Goal: Task Accomplishment & Management: Use online tool/utility

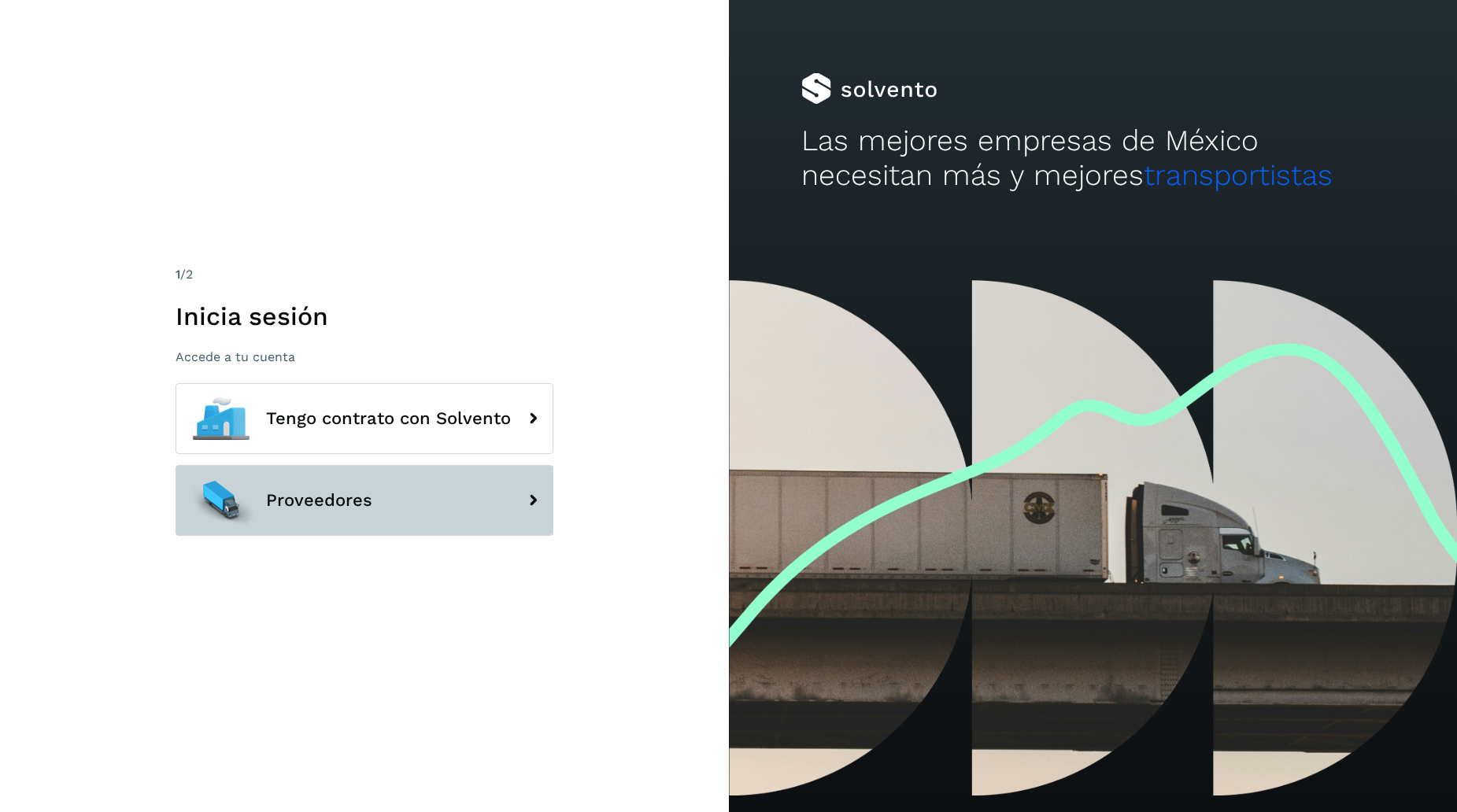
click at [280, 515] on button "Proveedores" at bounding box center [364, 500] width 378 height 71
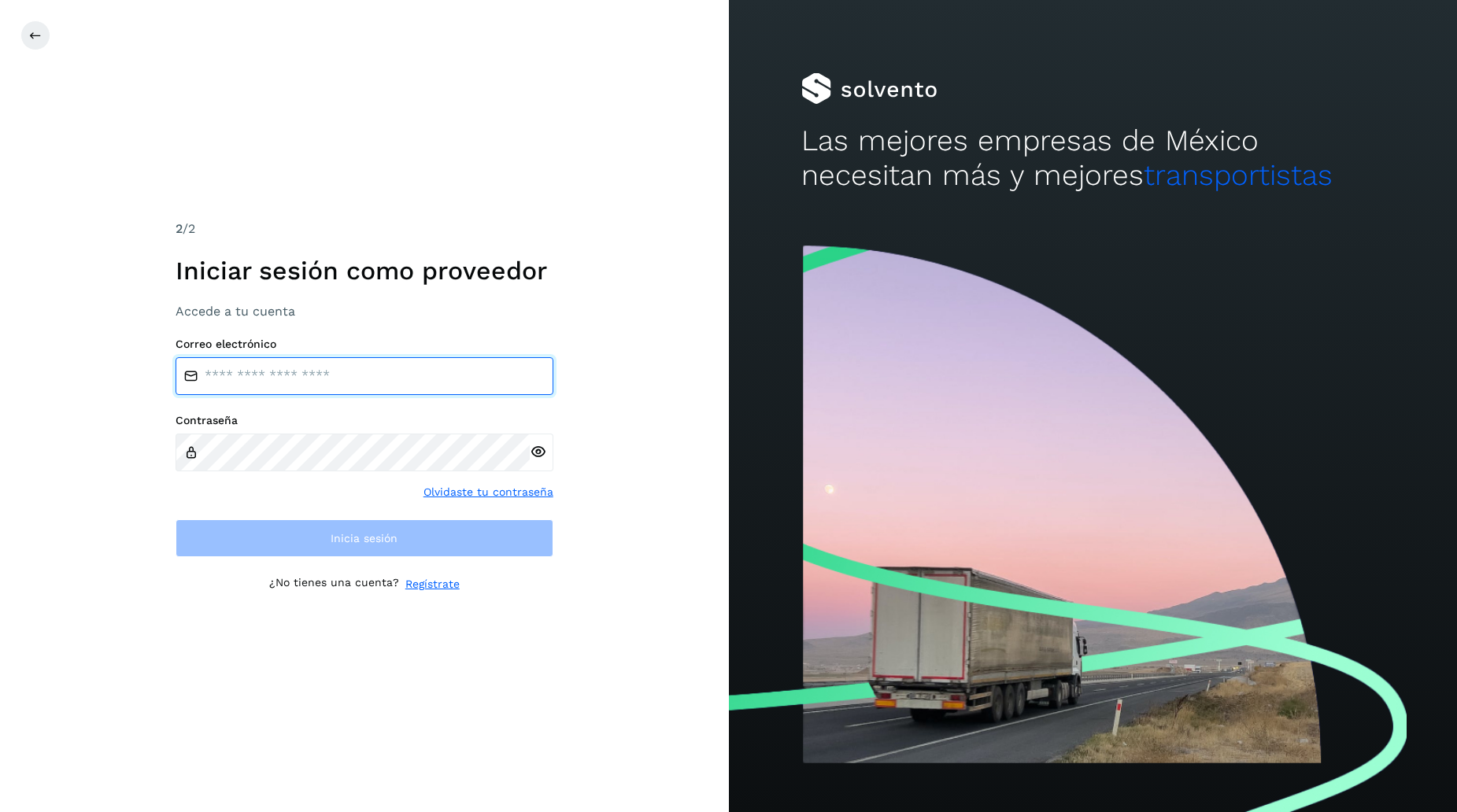
type input "**********"
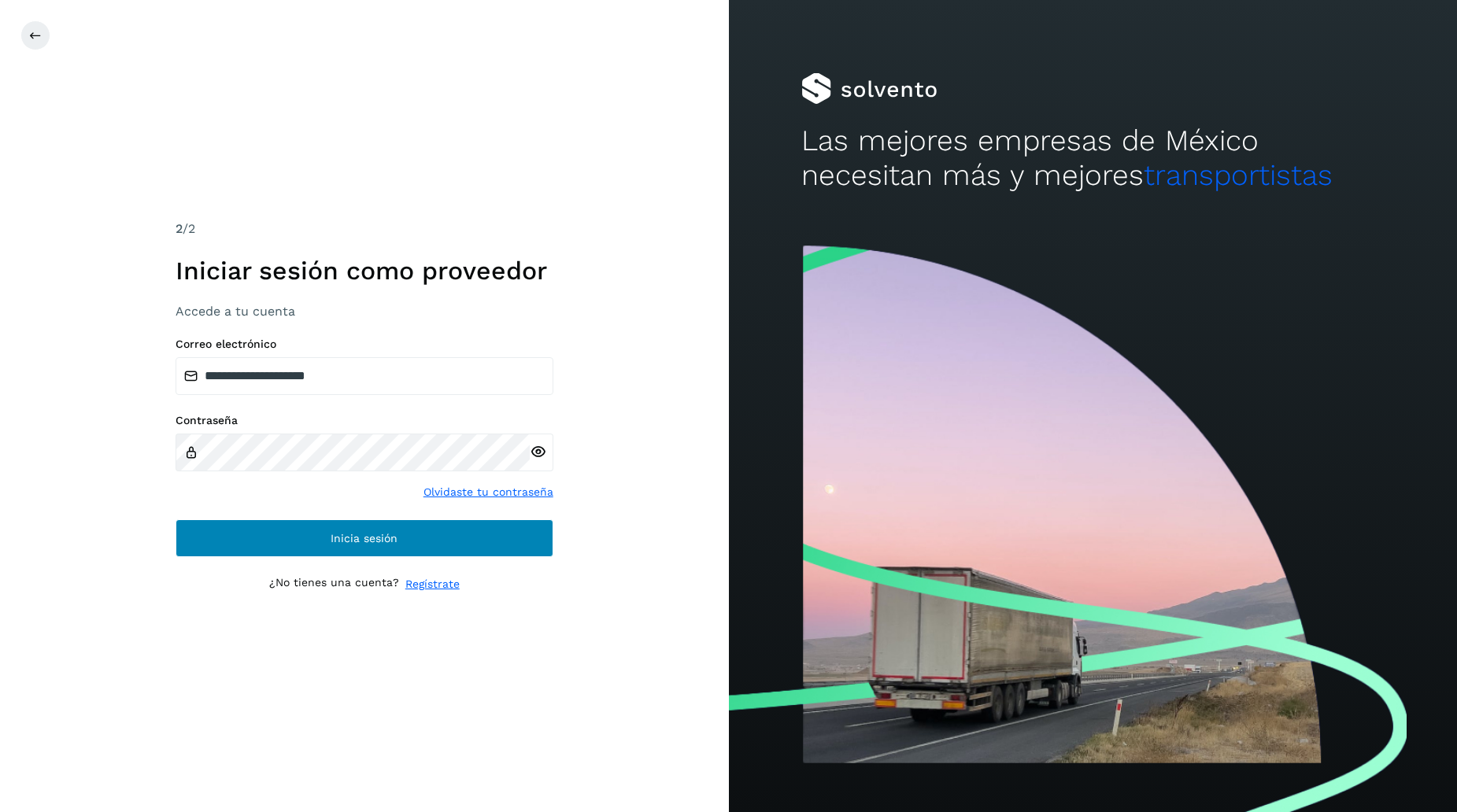
click at [347, 538] on span "Inicia sesión" at bounding box center [364, 538] width 67 height 11
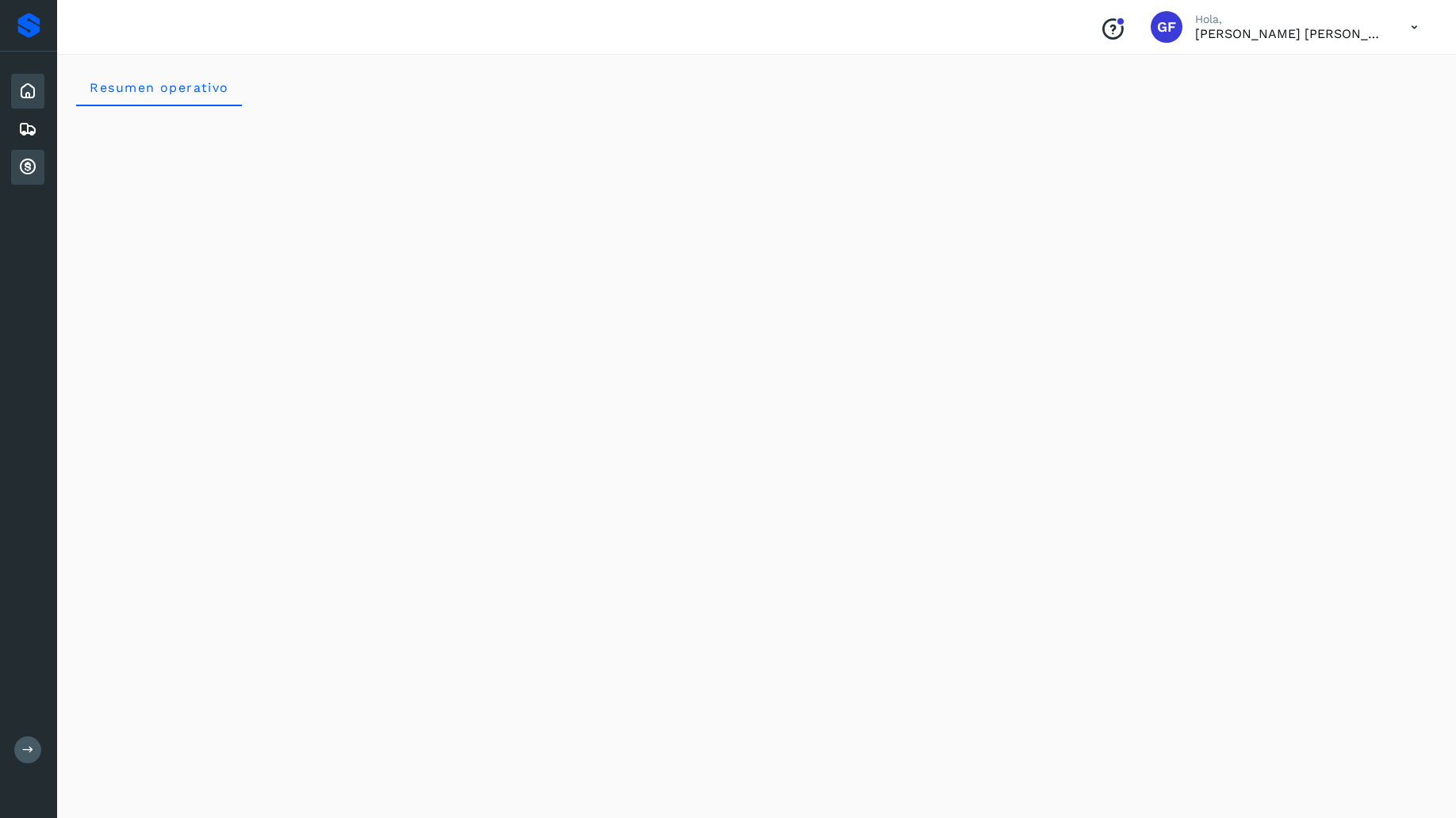
click at [33, 169] on icon at bounding box center [28, 168] width 19 height 19
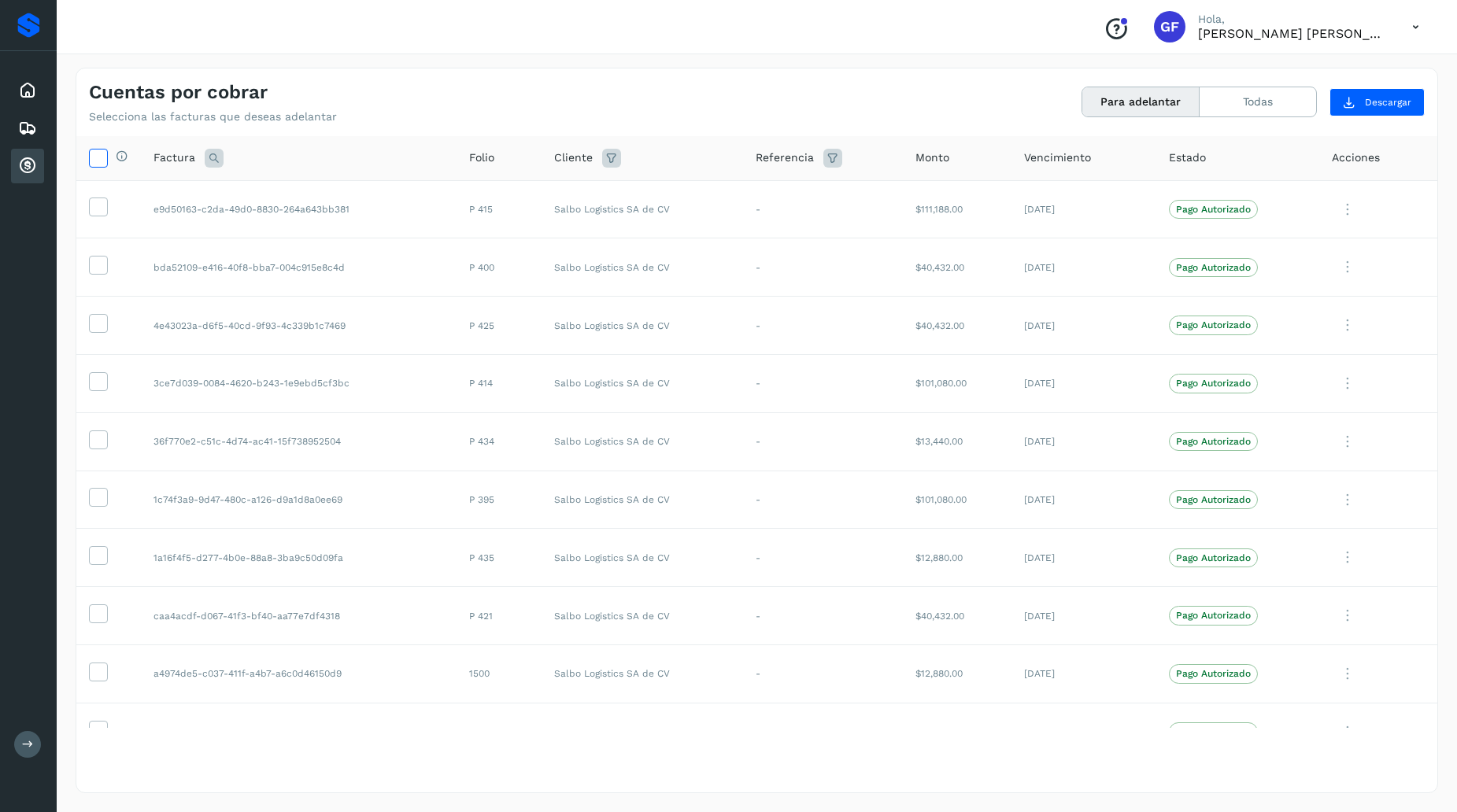
click at [102, 159] on icon at bounding box center [98, 157] width 16 height 16
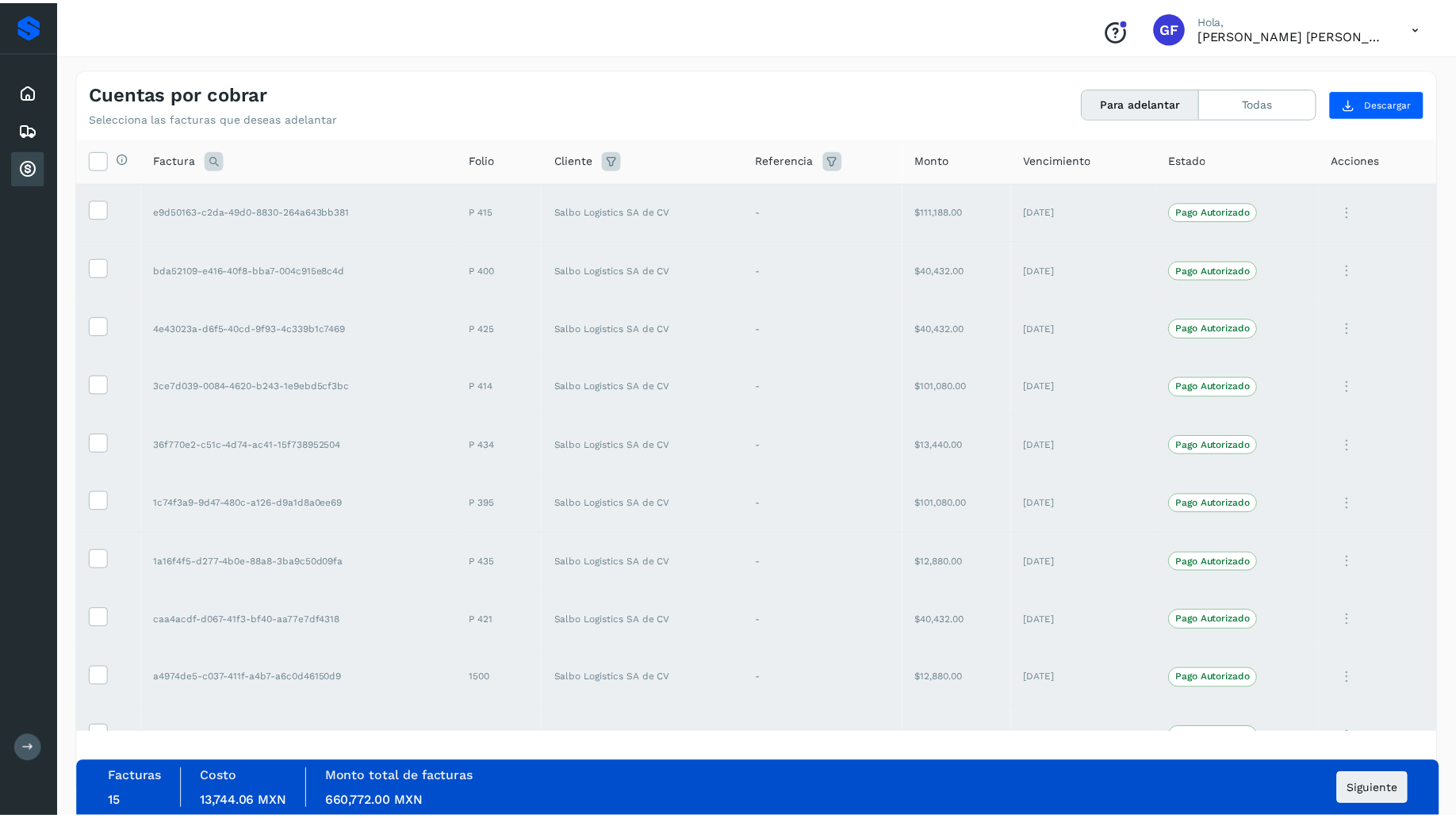
scroll to position [317, 0]
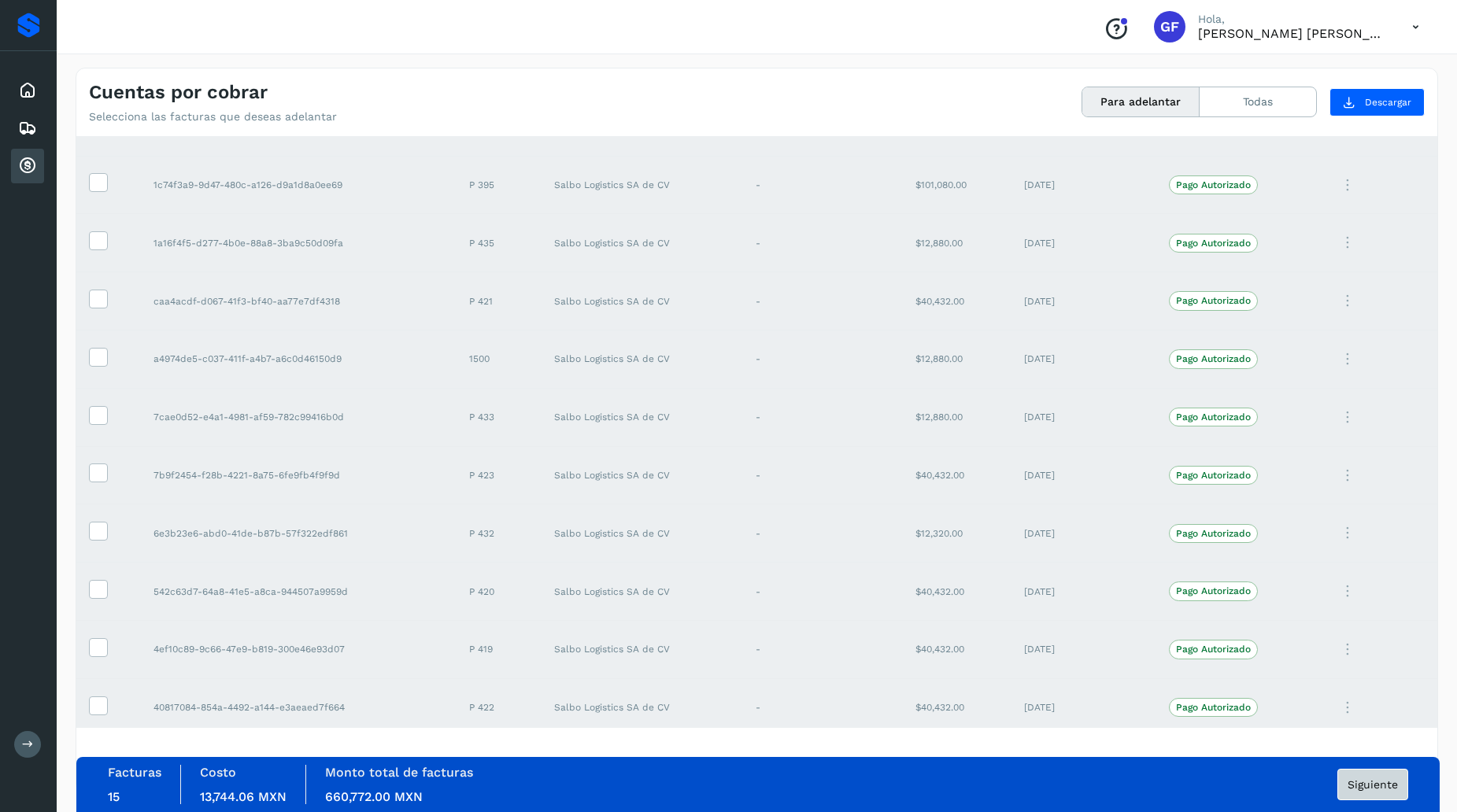
click at [1388, 784] on span "Siguiente" at bounding box center [1373, 785] width 51 height 11
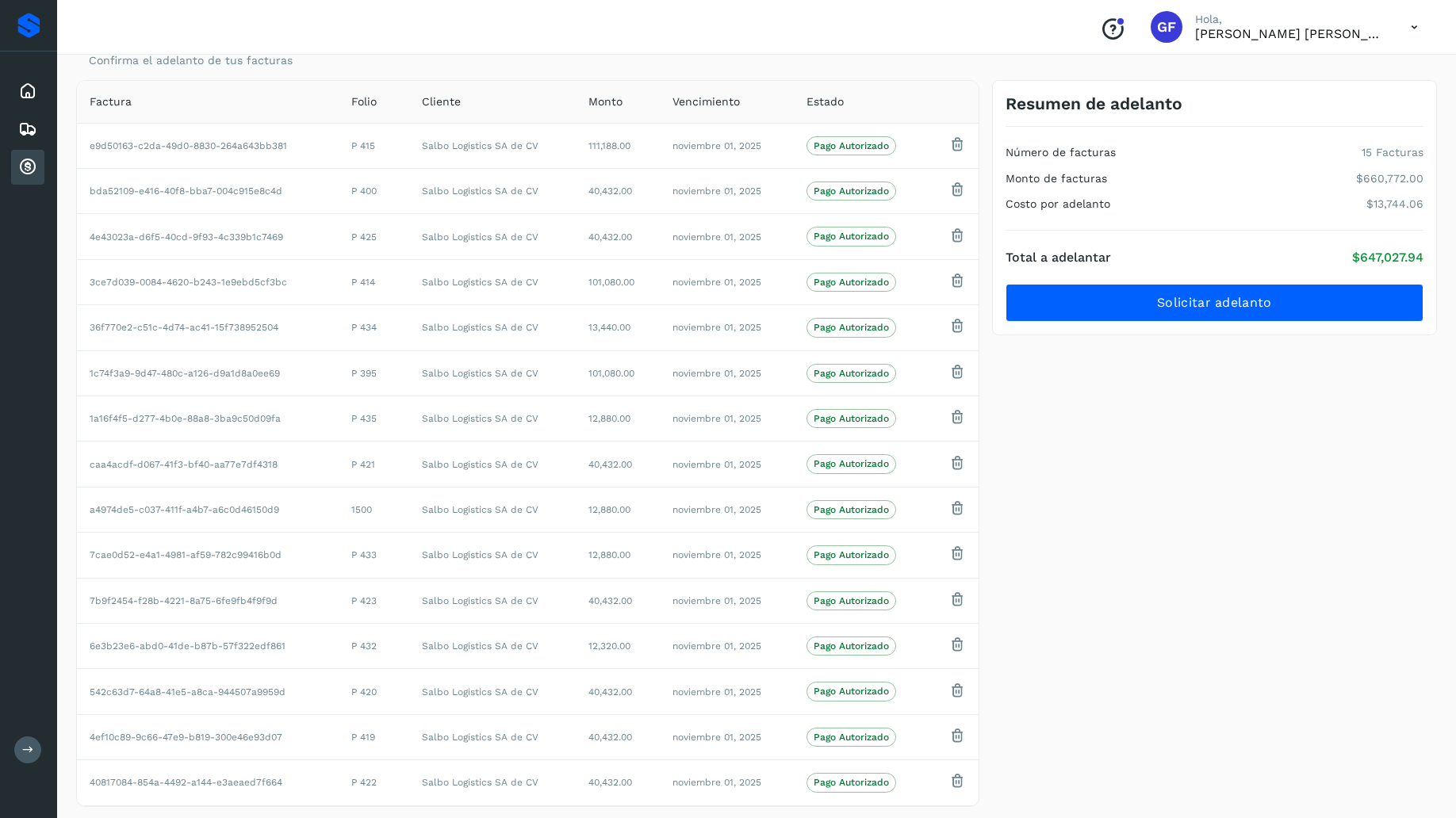
scroll to position [100, 0]
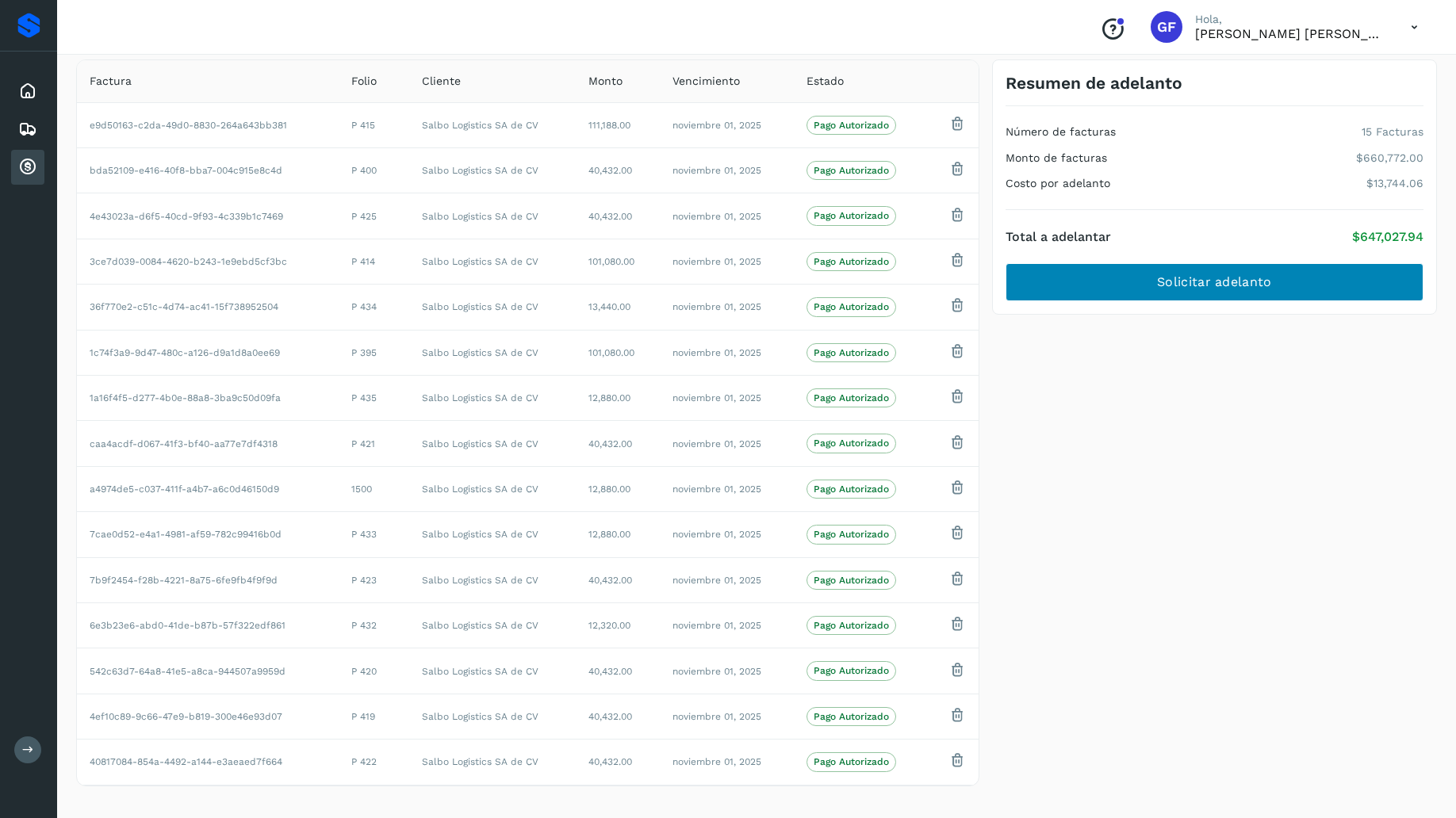
click at [1275, 277] on button "Solicitar adelanto" at bounding box center [1214, 281] width 418 height 38
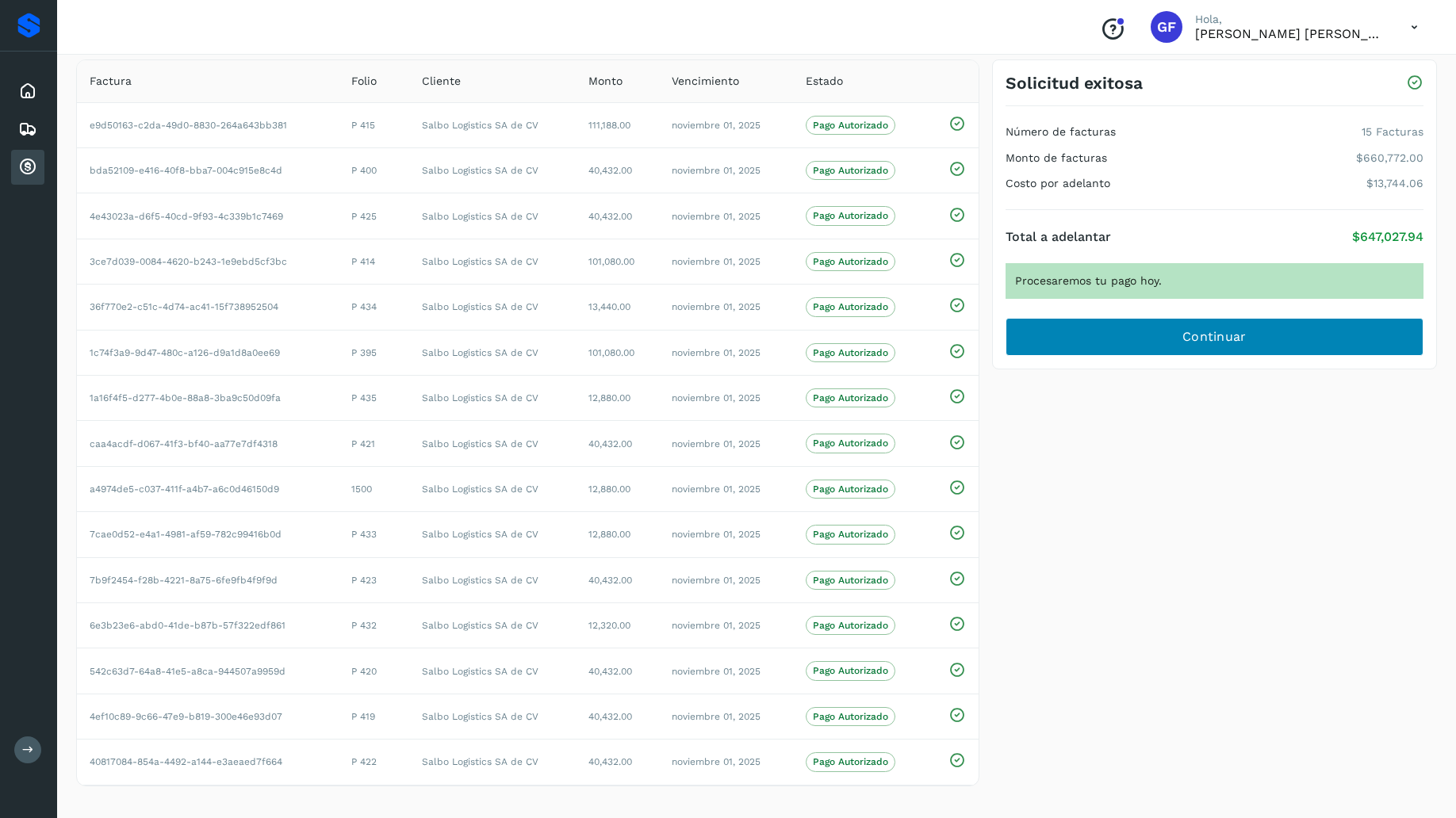
click at [1197, 331] on span "Continuar" at bounding box center [1214, 337] width 65 height 17
